Goal: Communication & Community: Answer question/provide support

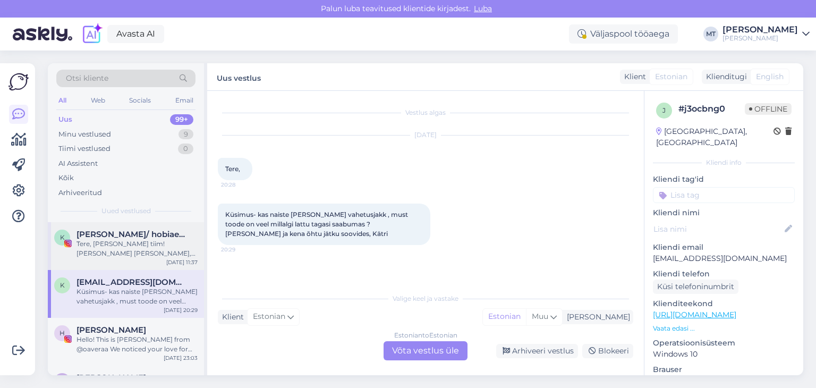
click at [121, 242] on div "Tere, [PERSON_NAME] tiim! [PERSON_NAME] [PERSON_NAME], sisulooja lehega [PERSON…" at bounding box center [137, 248] width 121 height 19
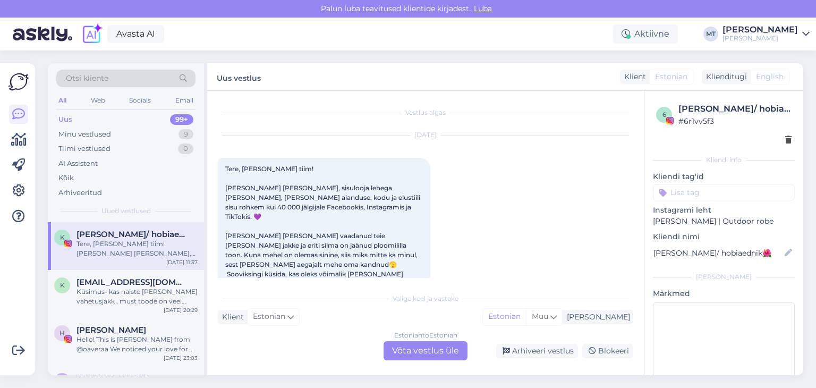
scroll to position [22, 0]
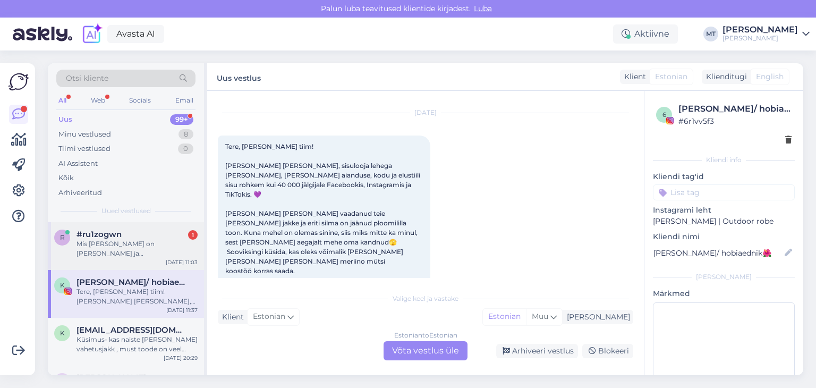
click at [121, 249] on div "Mis [PERSON_NAME] on [PERSON_NAME] ja [PERSON_NAME]?" at bounding box center [137, 248] width 121 height 19
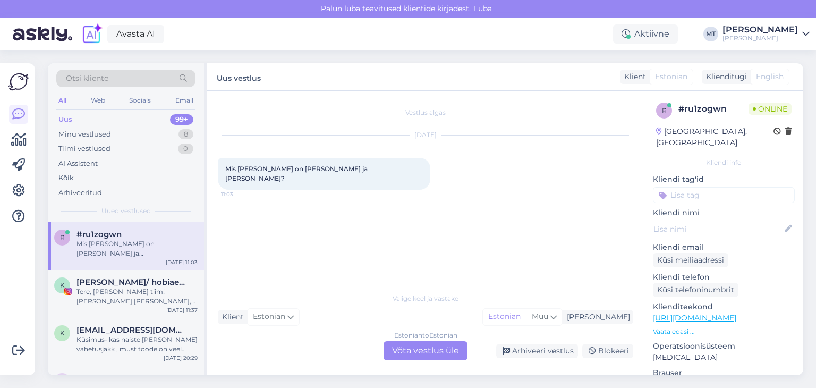
click at [428, 356] on div "Estonian to Estonian Võta vestlus üle" at bounding box center [426, 350] width 84 height 19
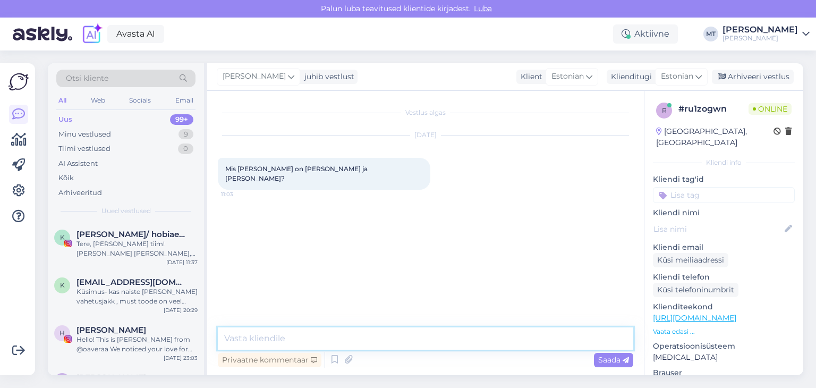
click at [310, 339] on textarea at bounding box center [426, 338] width 416 height 22
type textarea "Tere! Tänan, et kirjutasite meile."
click at [242, 340] on textarea at bounding box center [426, 338] width 416 height 22
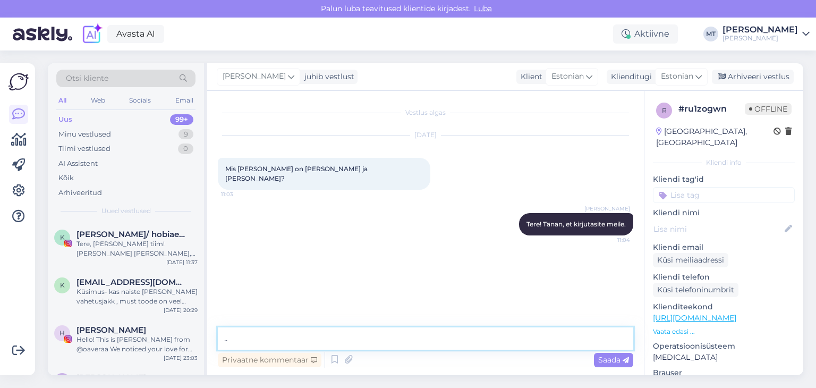
drag, startPoint x: 234, startPoint y: 340, endPoint x: 221, endPoint y: 340, distance: 12.8
click at [221, 340] on textarea ".." at bounding box center [426, 338] width 416 height 22
paste textarea "Meie väärtus pakkumine on: 1. Funktsionaalne- helkurid, palju taskuid, kinnine …"
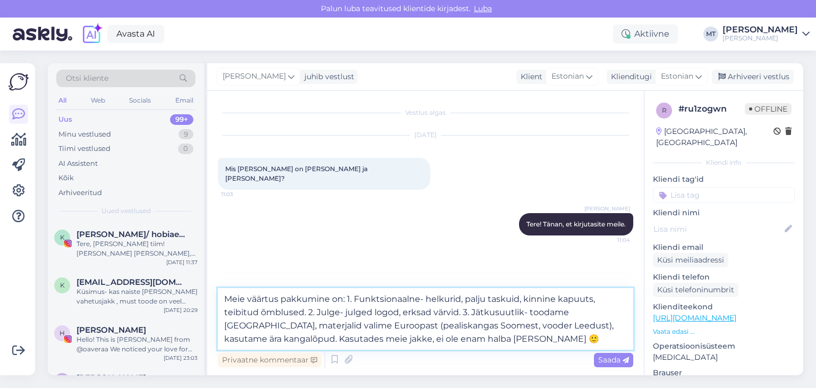
drag, startPoint x: 353, startPoint y: 300, endPoint x: 222, endPoint y: 299, distance: 131.3
click at [222, 299] on textarea "Meie väärtus pakkumine on: 1. Funktsionaalne- helkurid, palju taskuid, kinnine …" at bounding box center [426, 319] width 416 height 62
click at [359, 298] on textarea "Meie väärtus pakkumine on: 1. Funktsionaalne- helkurid, palju taskuid, kinnine …" at bounding box center [426, 319] width 416 height 62
drag, startPoint x: 358, startPoint y: 300, endPoint x: 247, endPoint y: 300, distance: 111.6
click at [247, 300] on textarea "Meie väärtus pakkumine on: 1. Funktsionaalne- helkurid, palju taskuid, kinnine …" at bounding box center [426, 319] width 416 height 62
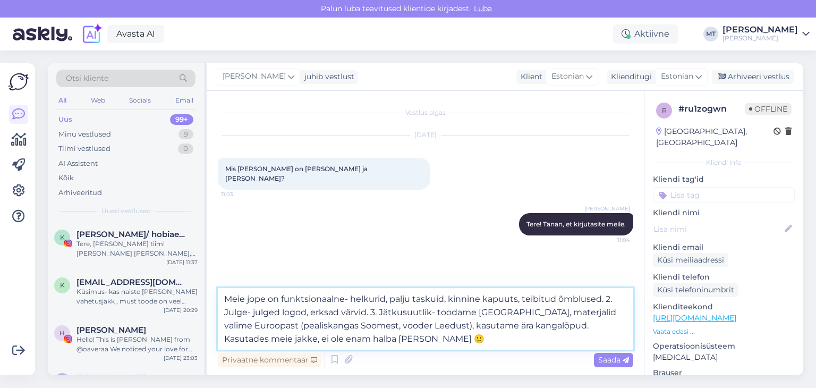
click at [350, 297] on textarea "Meie jope on funktsionaalne- helkurid, palju taskuid, kinnine kapuuts, teibitud…" at bounding box center [426, 319] width 416 height 62
click at [408, 300] on textarea "Meie jope on funktsionaalne- palju helkurid, palju taskuid, kinnine kapuuts, te…" at bounding box center [426, 319] width 416 height 62
drag, startPoint x: 508, startPoint y: 298, endPoint x: 487, endPoint y: 298, distance: 20.2
click at [487, 299] on textarea "Meie jope on funktsionaalne- palju helkureid ja helkurdetaile, palju taskuid, k…" at bounding box center [426, 319] width 416 height 62
drag, startPoint x: 346, startPoint y: 315, endPoint x: 355, endPoint y: 314, distance: 8.7
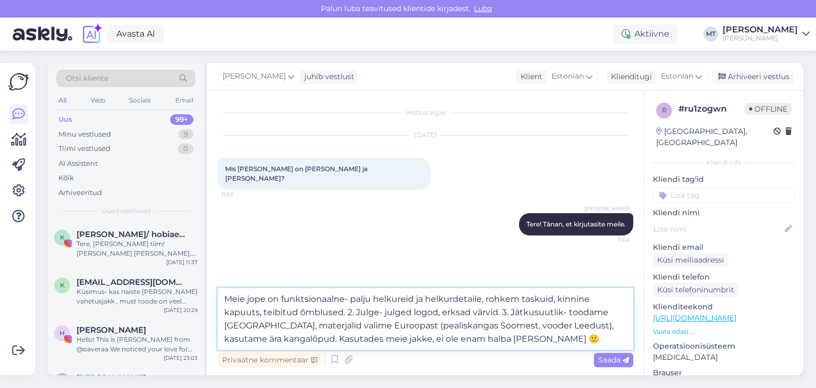
click at [355, 314] on textarea "Meie jope on funktsionaalne- palju helkureid ja helkurdetaile, rohkem taskuid, …" at bounding box center [426, 319] width 416 height 62
click at [417, 312] on textarea "Meie jope on funktsionaalne- palju helkureid ja helkurdetaile, rohkem taskuid, …" at bounding box center [426, 319] width 416 height 62
click at [433, 311] on textarea "Meie jope on funktsionaalne- palju helkureid ja helkurdetaile, rohkem taskuid, …" at bounding box center [426, 319] width 416 height 62
drag, startPoint x: 571, startPoint y: 312, endPoint x: 564, endPoint y: 314, distance: 7.6
click at [564, 314] on textarea "Meie jope on funktsionaalne- palju helkureid ja helkurdetaile, rohkem taskuid, …" at bounding box center [426, 319] width 416 height 62
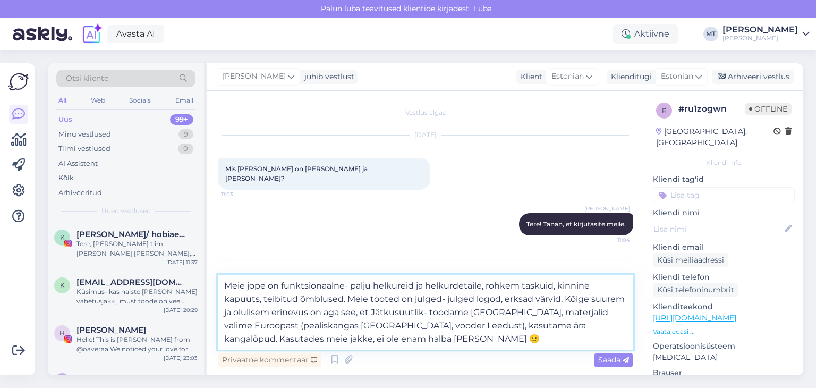
drag, startPoint x: 425, startPoint y: 312, endPoint x: 372, endPoint y: 311, distance: 53.1
click at [372, 311] on textarea "Meie jope on funktsionaalne- palju helkureid ja helkurdetaile, rohkem taskuid, …" at bounding box center [426, 312] width 416 height 75
drag, startPoint x: 519, startPoint y: 328, endPoint x: 541, endPoint y: 346, distance: 28.3
click at [541, 346] on textarea "Meie jope on funktsionaalne- palju helkureid ja helkurdetaile, rohkem taskuid, …" at bounding box center [426, 312] width 416 height 75
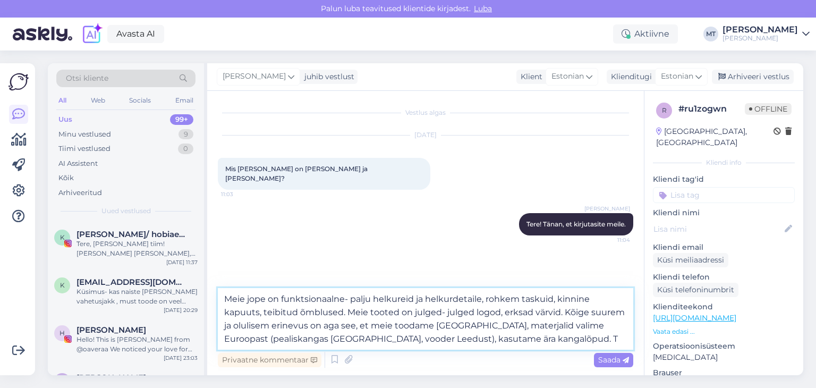
type textarea "Meie jope on funktsionaalne- palju helkureid ja helkurdetaile, rohkem taskuid, …"
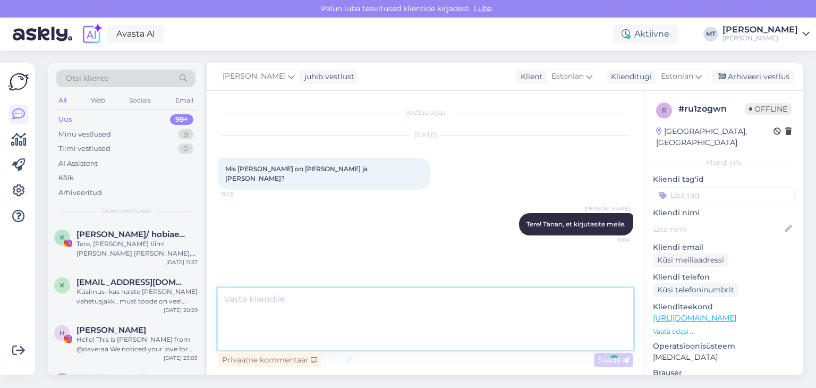
scroll to position [23, 0]
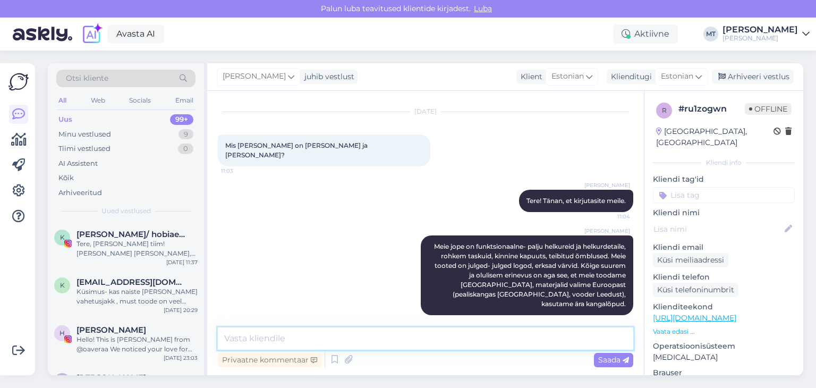
click at [231, 337] on textarea at bounding box center [426, 338] width 416 height 22
click at [300, 339] on textarea "Me ei tooda suuru koguseid ja" at bounding box center [426, 338] width 416 height 22
click at [353, 336] on textarea "Me ei tooda suuri koguseid ja" at bounding box center [426, 338] width 416 height 22
drag, startPoint x: 357, startPoint y: 340, endPoint x: 337, endPoint y: 339, distance: 20.2
click at [337, 339] on textarea "Me ei tooda suuri koguseid ja" at bounding box center [426, 338] width 416 height 22
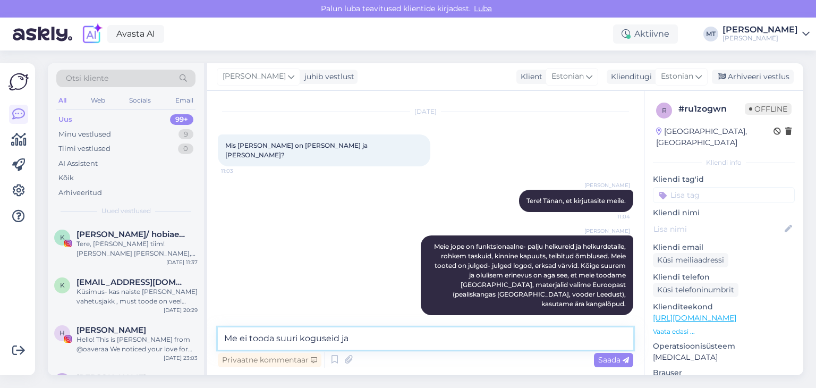
click at [225, 340] on textarea "Me ei tooda suuri koguseid ja" at bounding box center [426, 338] width 416 height 22
click at [489, 339] on textarea "Hoiame Eesti tootmiseid [PERSON_NAME] me ei tooda suuri koguseid ja" at bounding box center [426, 338] width 416 height 22
type textarea "Hoiame Eesti tootmiseid [PERSON_NAME] me ei tooda suuri koguseid."
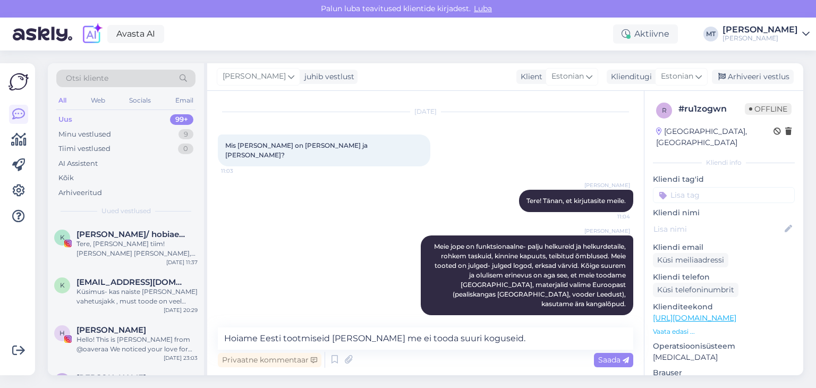
click at [605, 356] on span "Saada" at bounding box center [613, 360] width 31 height 10
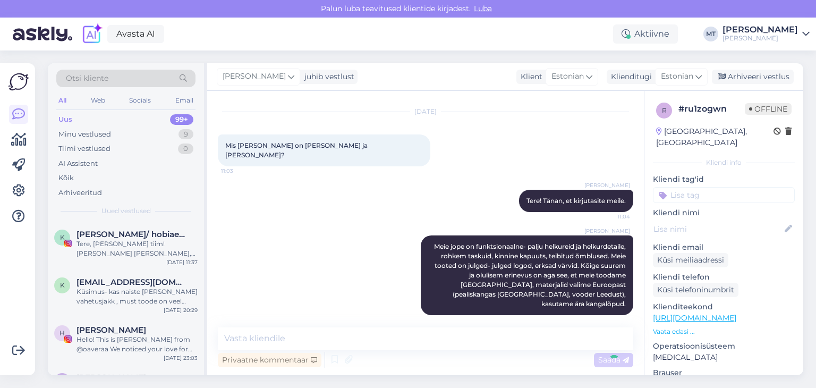
scroll to position [69, 0]
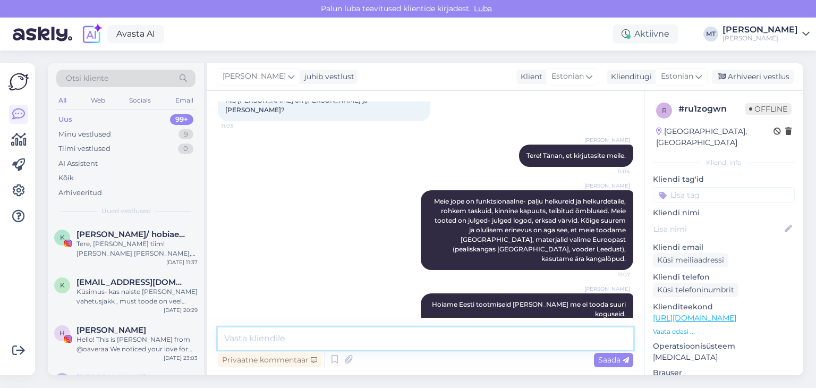
click at [286, 336] on textarea at bounding box center [426, 338] width 416 height 22
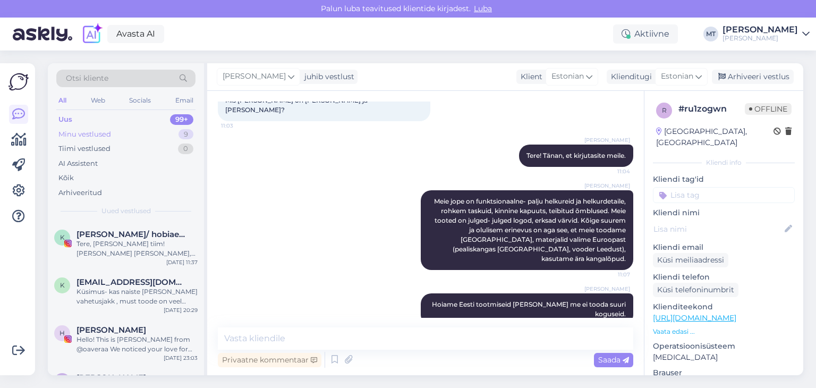
click at [90, 132] on div "Minu vestlused" at bounding box center [84, 134] width 53 height 11
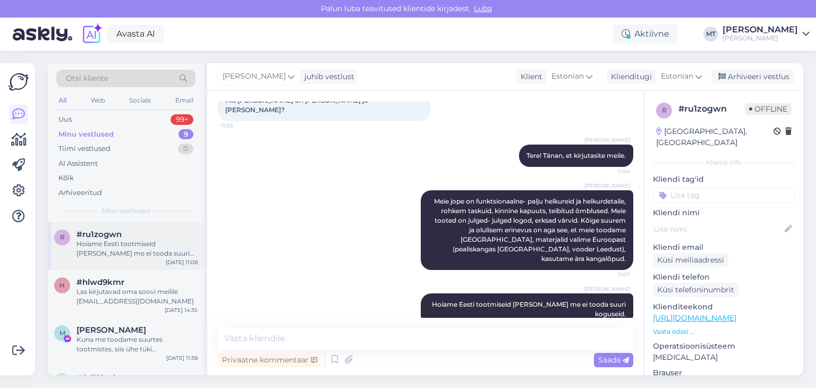
click at [111, 243] on div "Hoiame Eesti tootmiseid [PERSON_NAME] me ei tooda suuri koguseid." at bounding box center [137, 248] width 121 height 19
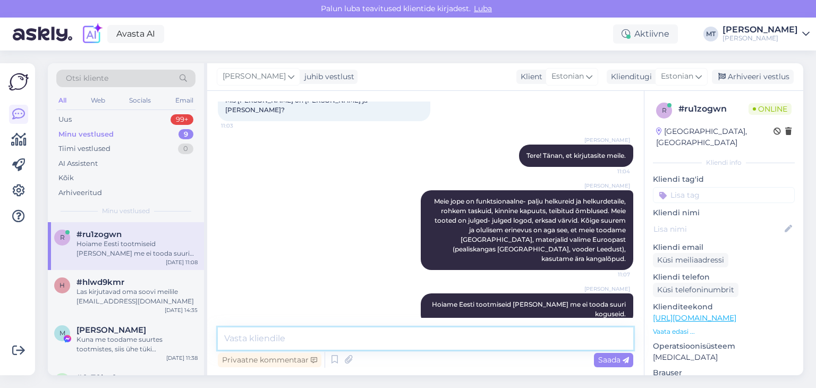
click at [293, 342] on textarea at bounding box center [426, 338] width 416 height 22
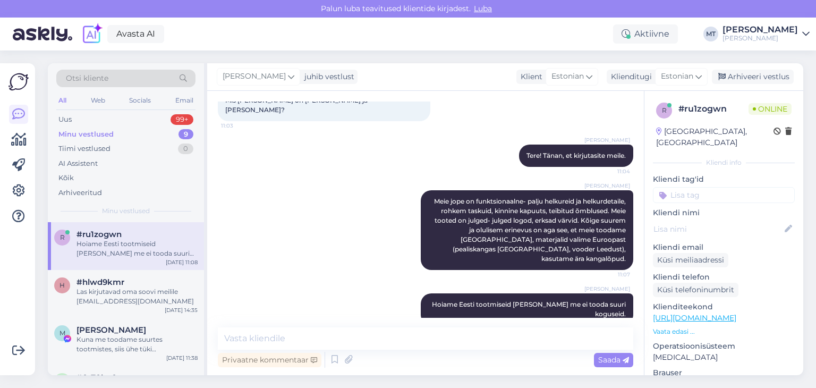
click at [84, 133] on div "Minu vestlused" at bounding box center [85, 134] width 55 height 11
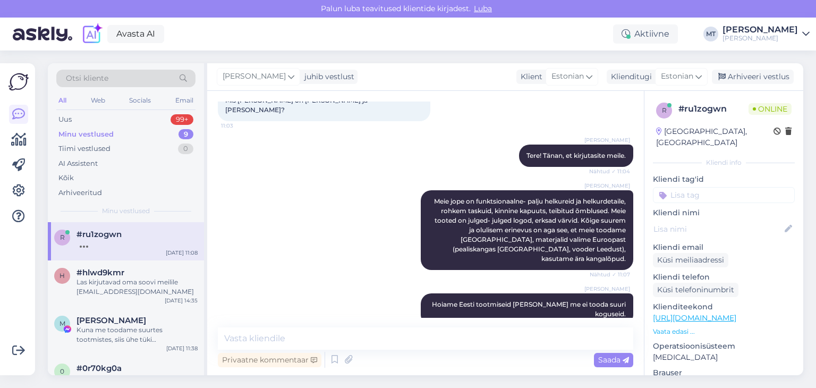
scroll to position [115, 0]
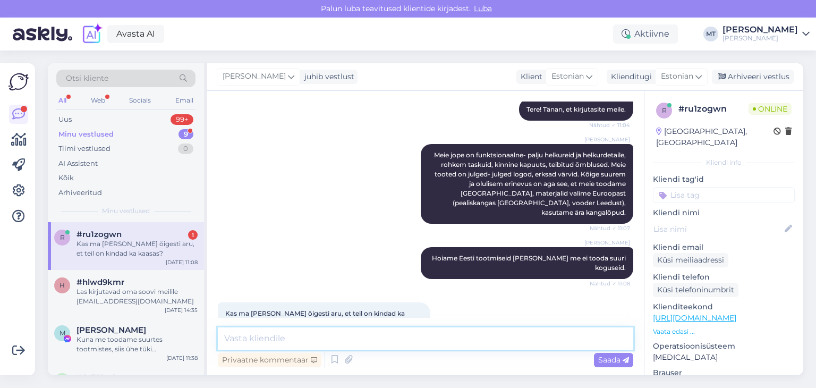
click at [275, 335] on textarea at bounding box center [426, 338] width 416 height 22
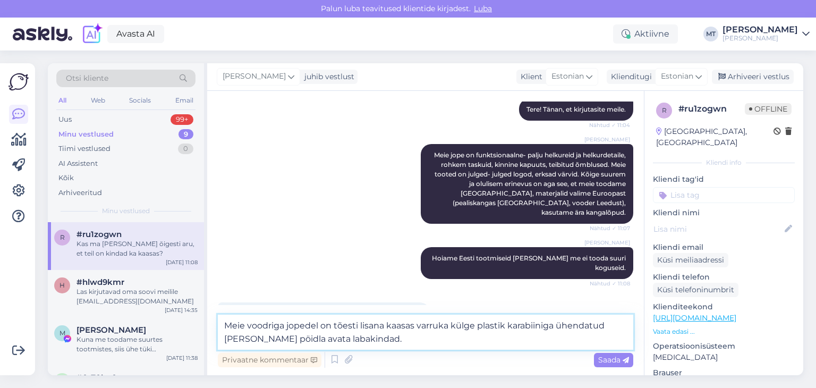
click at [626, 327] on textarea "Meie voodriga jopedel on tõesti lisana kaasas varruka külge plastik karabiiniga…" at bounding box center [426, 332] width 416 height 35
click at [275, 340] on textarea "Meie voodriga jopedel on tõesti lisana kaasas varruka külge plastik karabiiniga…" at bounding box center [426, 332] width 416 height 35
type textarea "Meie voodriga jopedel on tõesti lisana kaasas varruka külge plastik karabiiniga…"
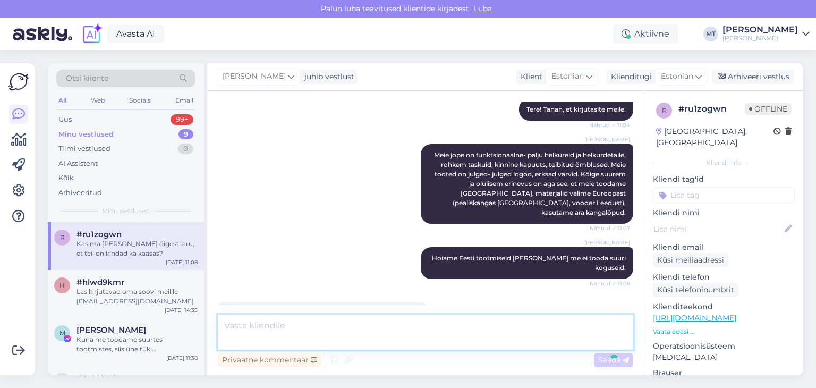
scroll to position [170, 0]
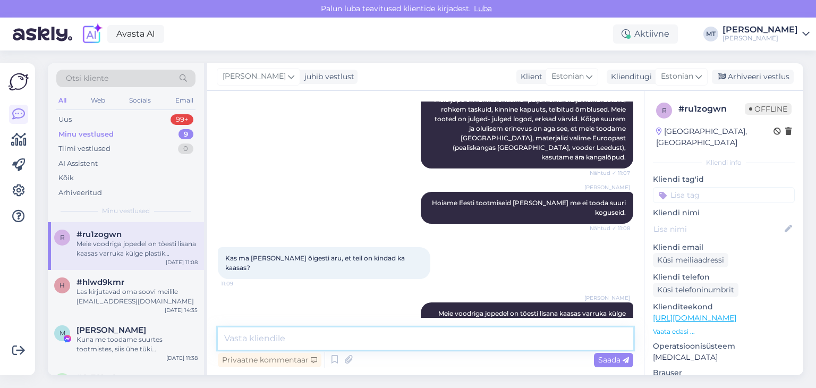
click at [367, 339] on textarea at bounding box center [426, 338] width 416 height 22
click at [280, 337] on textarea "Lisaks oleme sisekadudest tootnud laba" at bounding box center [426, 338] width 416 height 22
click at [462, 340] on textarea "Lisaks oleme Nordic jakkide sisekadudest tootnud laba" at bounding box center [426, 338] width 416 height 22
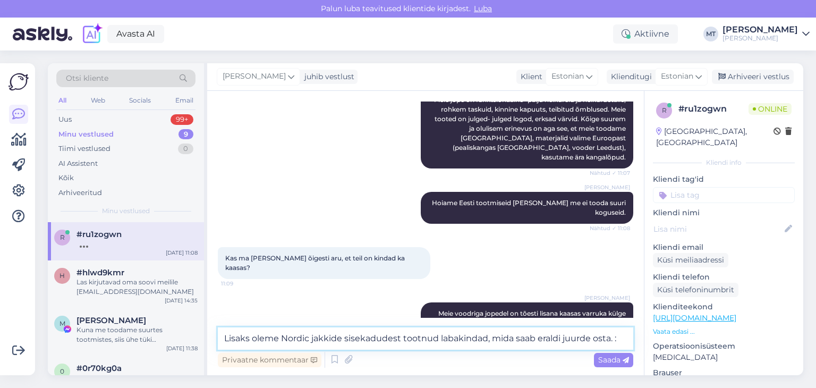
type textarea "Lisaks oleme Nordic jakkide sisekadudest tootnud labakindad, mida saab eraldi j…"
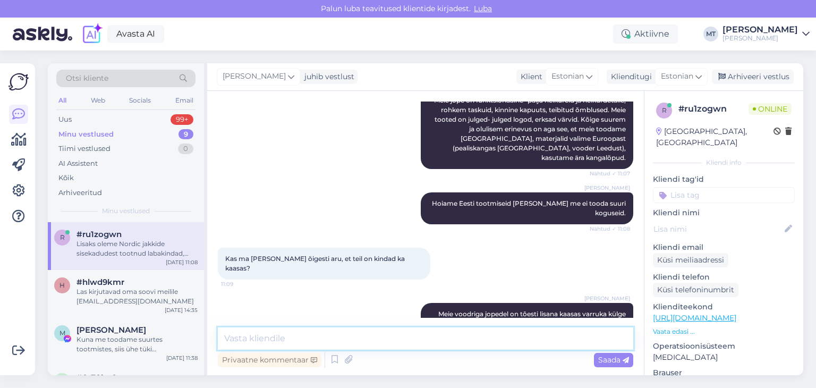
scroll to position [225, 0]
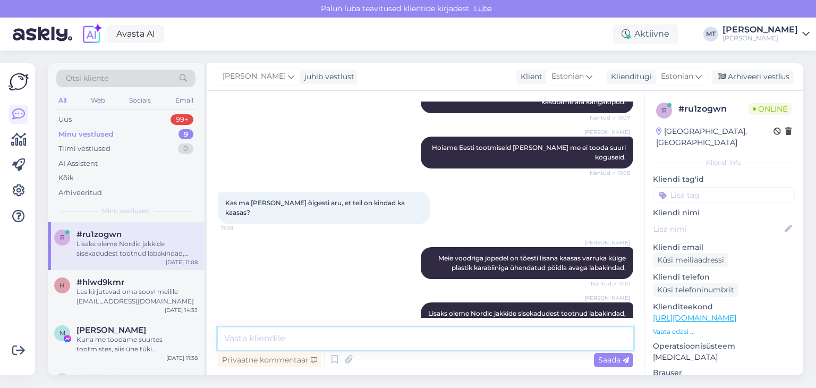
click at [297, 337] on textarea at bounding box center [426, 338] width 416 height 22
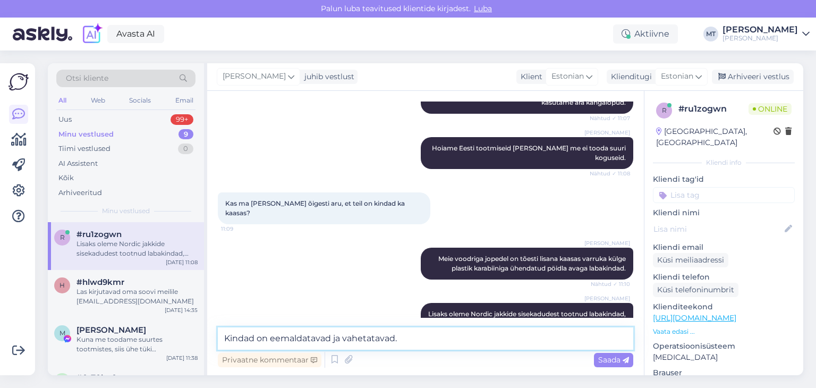
scroll to position [271, 0]
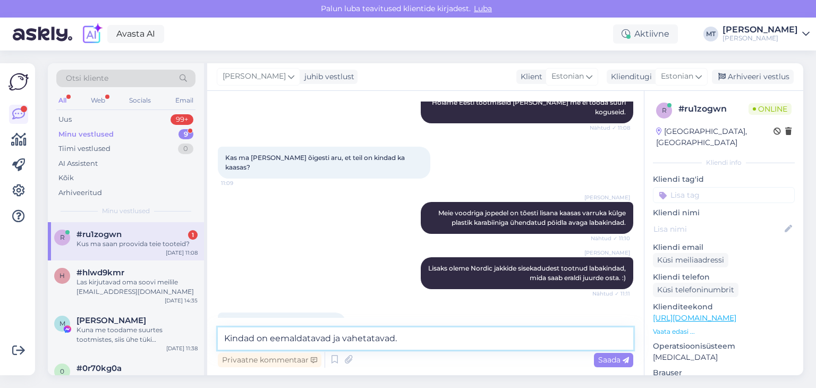
drag, startPoint x: 406, startPoint y: 339, endPoint x: 223, endPoint y: 351, distance: 183.8
click at [221, 353] on div "Kindad on eemaldatavad ja vahetatavad. Privaatne kommentaar Saada" at bounding box center [426, 348] width 416 height 43
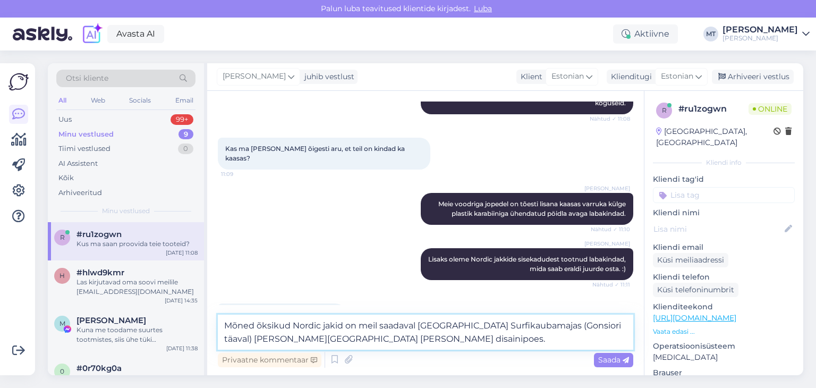
scroll to position [283, 0]
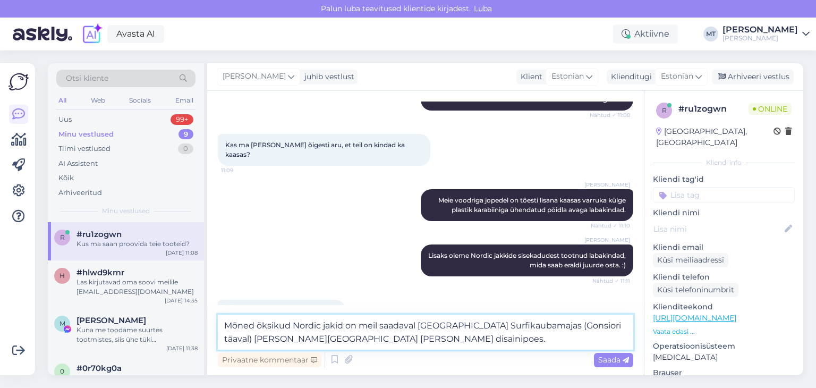
click at [259, 324] on textarea "Mõned õksikud Nordic jakid on meil saadaval [GEOGRAPHIC_DATA] Surfikaubamajas (…" at bounding box center [426, 332] width 416 height 35
type textarea "Mõned üksikud Nordic jakid on meil saadaval [GEOGRAPHIC_DATA] Surfikaubamajas (…"
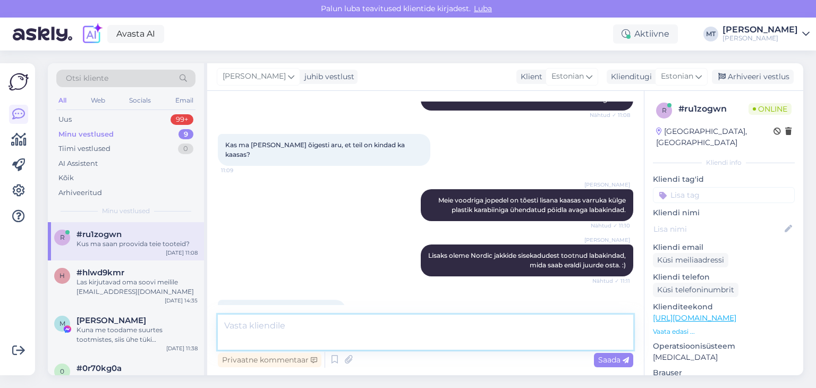
scroll to position [336, 0]
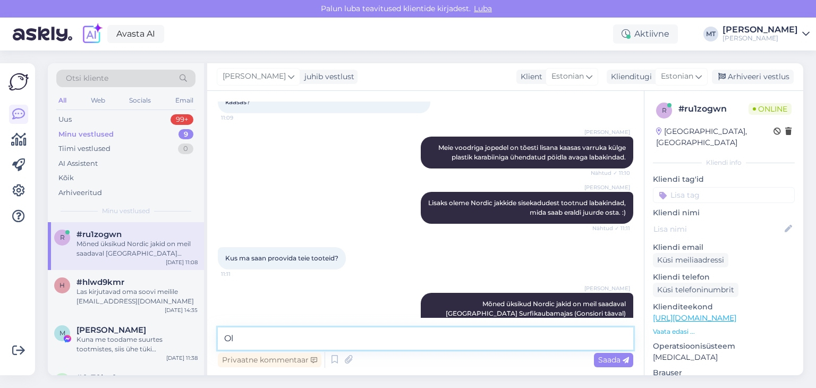
type textarea "O"
type textarea "K"
type textarea "M"
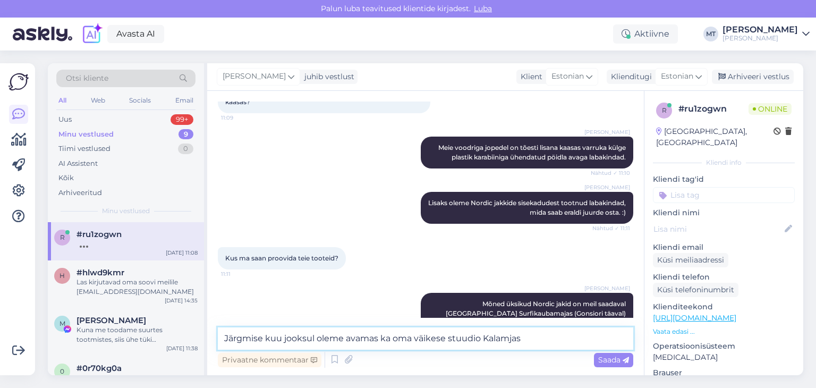
click at [507, 336] on textarea "Järgmise kuu jooksul oleme avamas ka oma väikese stuudio Kalamjas" at bounding box center [426, 338] width 416 height 22
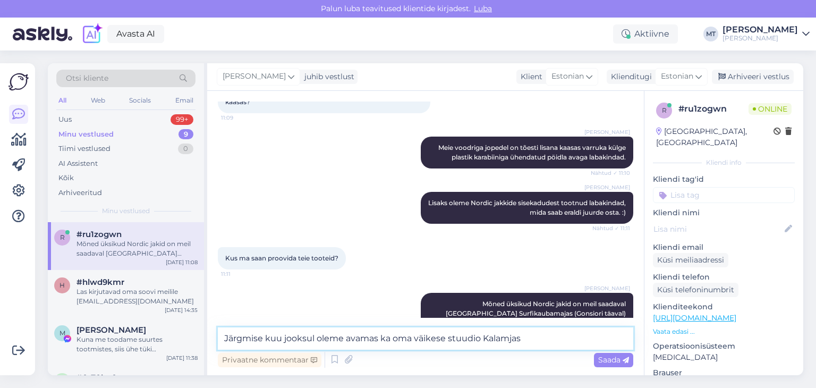
type textarea "Järgmise kuu jooksul oleme avamas ka oma väikese stuudio Kalamajas"
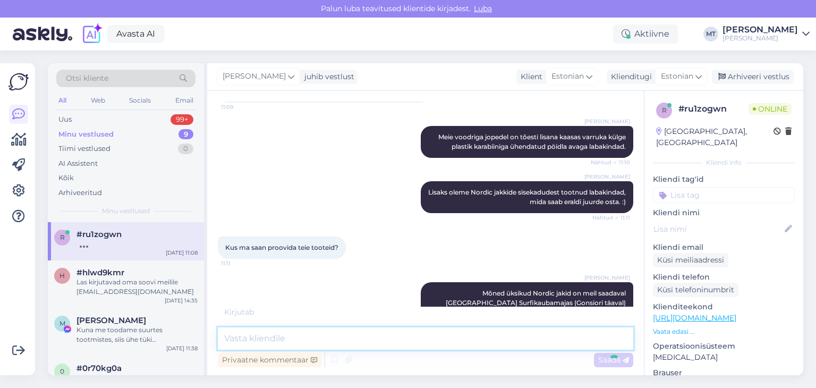
scroll to position [391, 0]
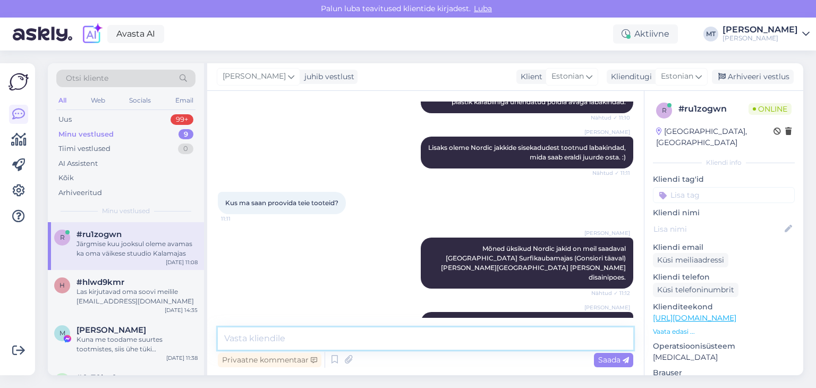
click at [284, 340] on textarea at bounding box center [426, 338] width 416 height 22
type textarea "K"
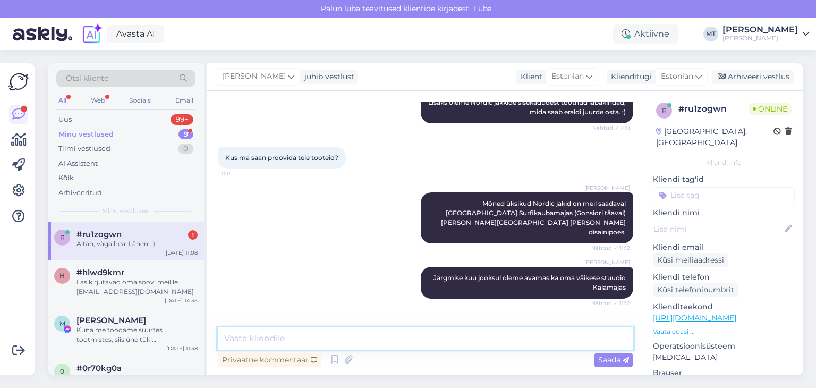
click at [293, 341] on textarea at bounding box center [426, 338] width 416 height 22
type textarea "Aitäh Teile! :)"
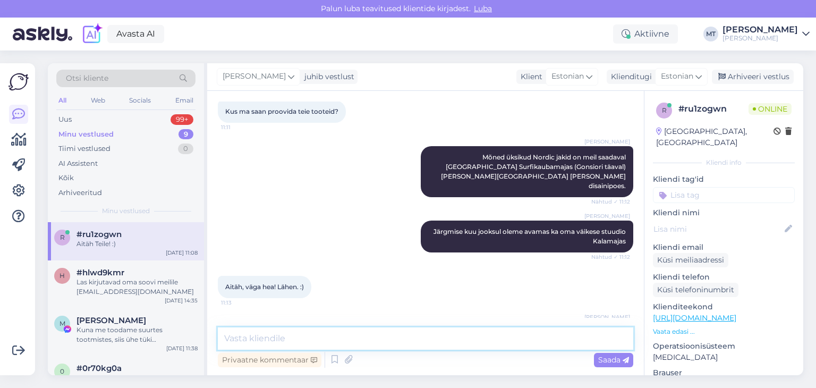
click at [260, 338] on textarea at bounding box center [426, 338] width 416 height 22
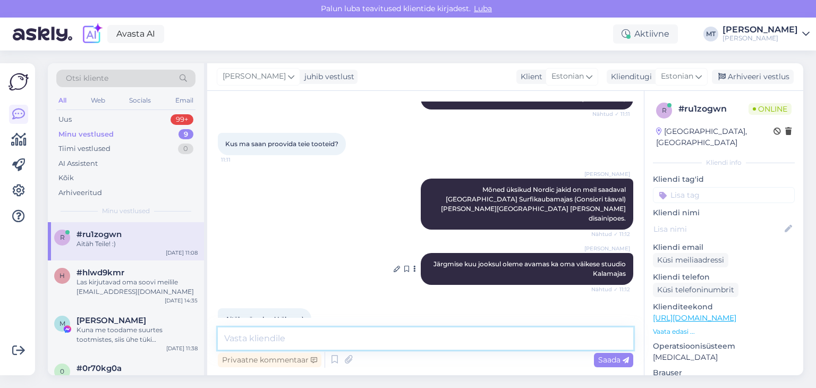
scroll to position [482, 0]
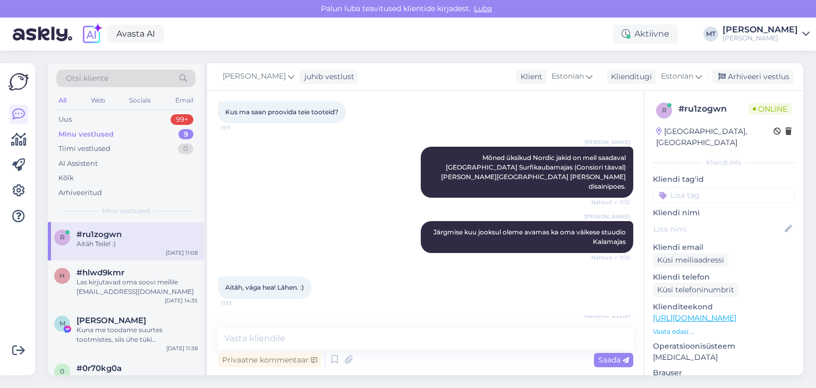
click at [96, 132] on div "Minu vestlused" at bounding box center [85, 134] width 55 height 11
